Goal: Task Accomplishment & Management: Manage account settings

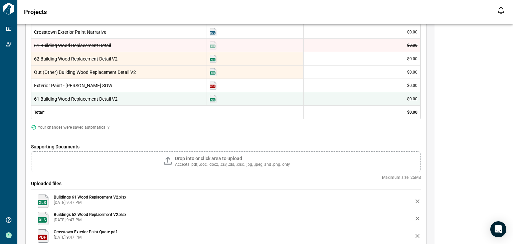
scroll to position [384, 0]
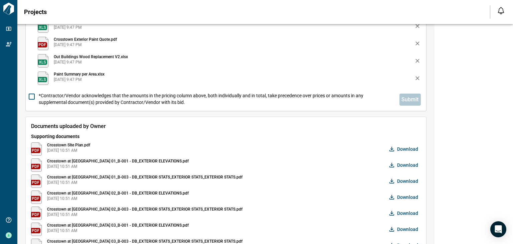
drag, startPoint x: 510, startPoint y: 161, endPoint x: 507, endPoint y: 145, distance: 16.2
click at [507, 145] on div "Garden Style Crosstown at [GEOGRAPHIC_DATA] [STREET_ADDRESS][PERSON_NAME] [GEOG…" at bounding box center [473, 55] width 78 height 803
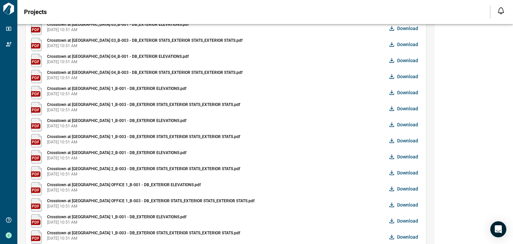
scroll to position [596, 0]
